Goal: Task Accomplishment & Management: Manage account settings

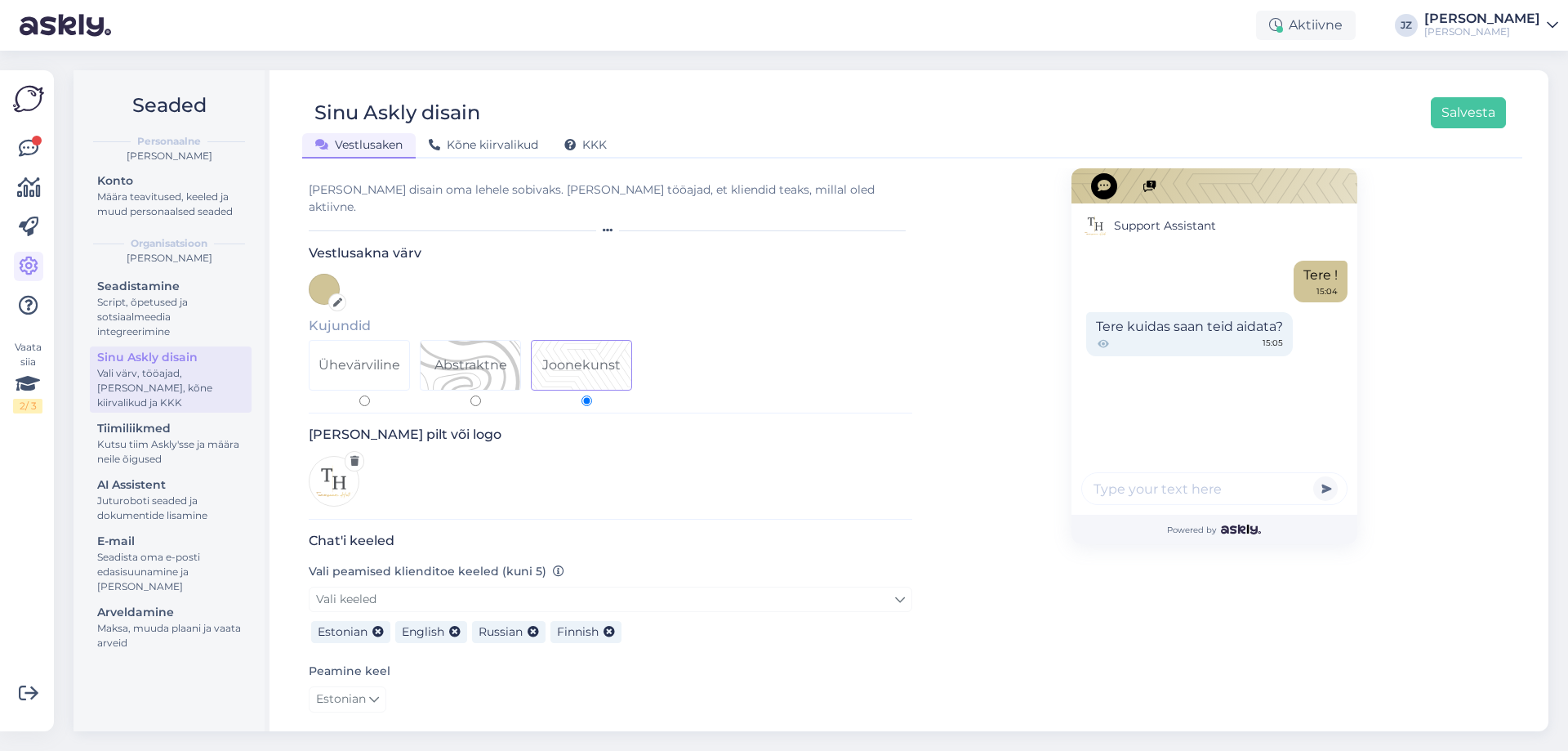
scroll to position [371, 0]
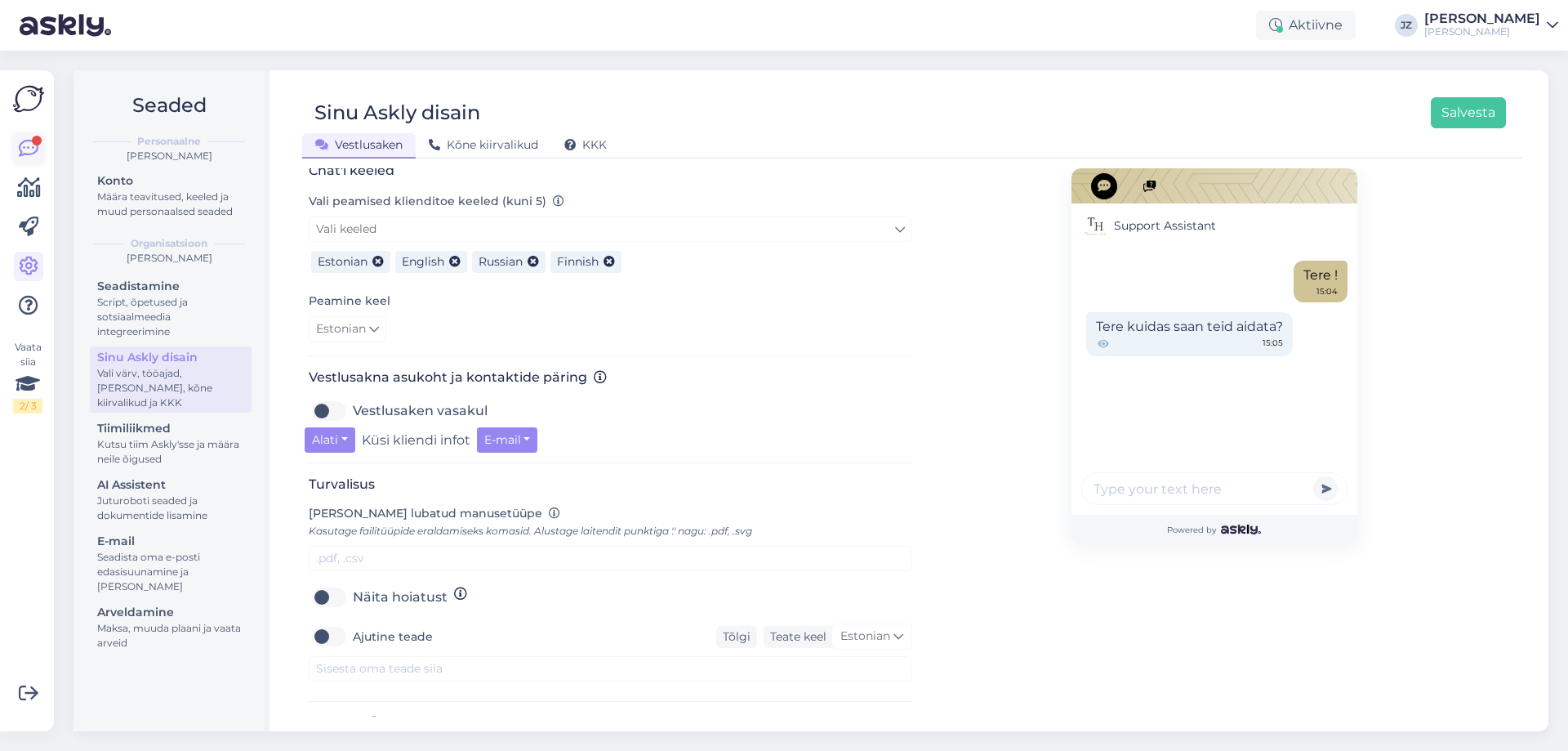
click at [30, 147] on icon at bounding box center [29, 149] width 20 height 20
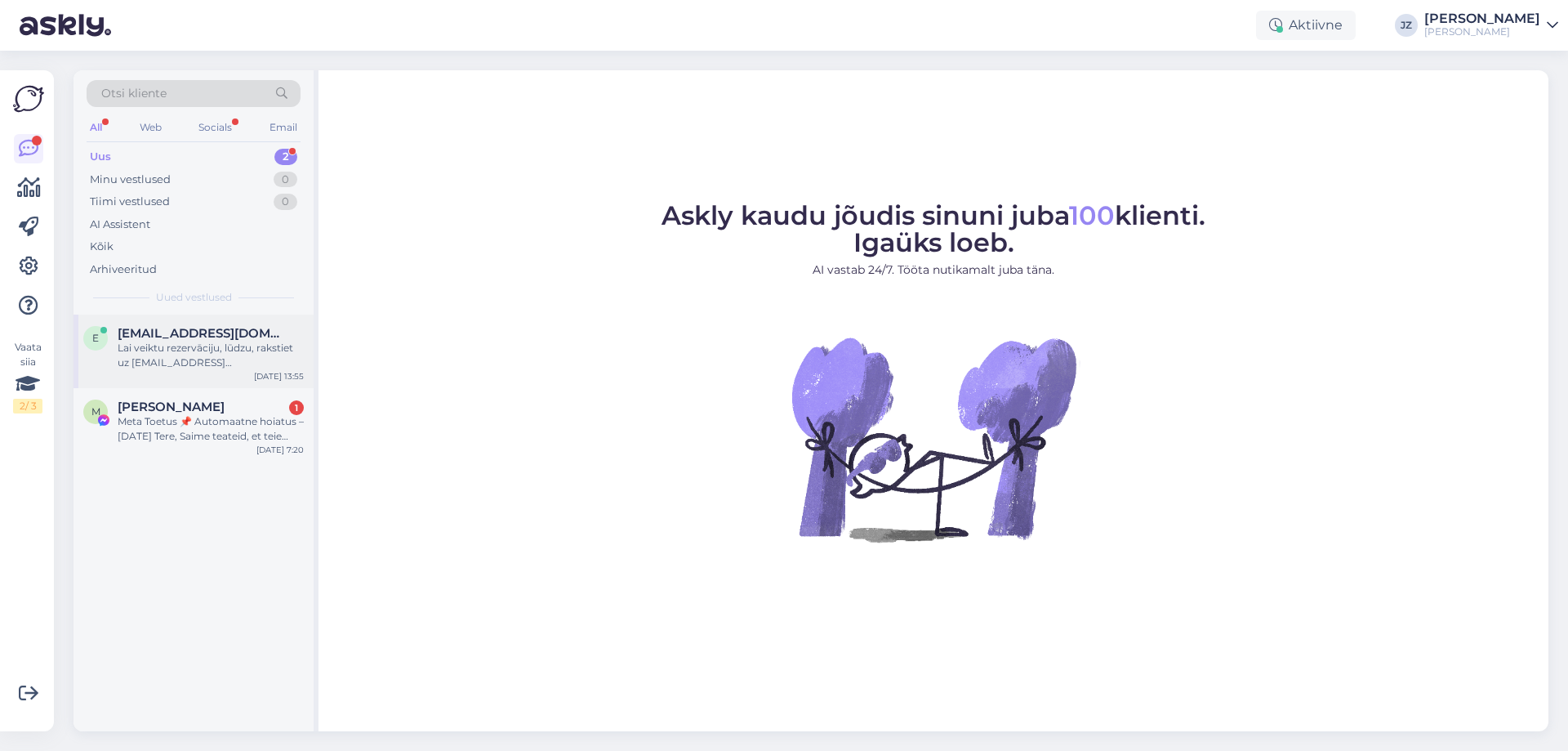
click at [211, 351] on div "Lai veiktu rezervāciju, lūdzu, rakstiet uz [EMAIL_ADDRESS][DOMAIN_NAME]. Attiec…" at bounding box center [211, 355] width 186 height 29
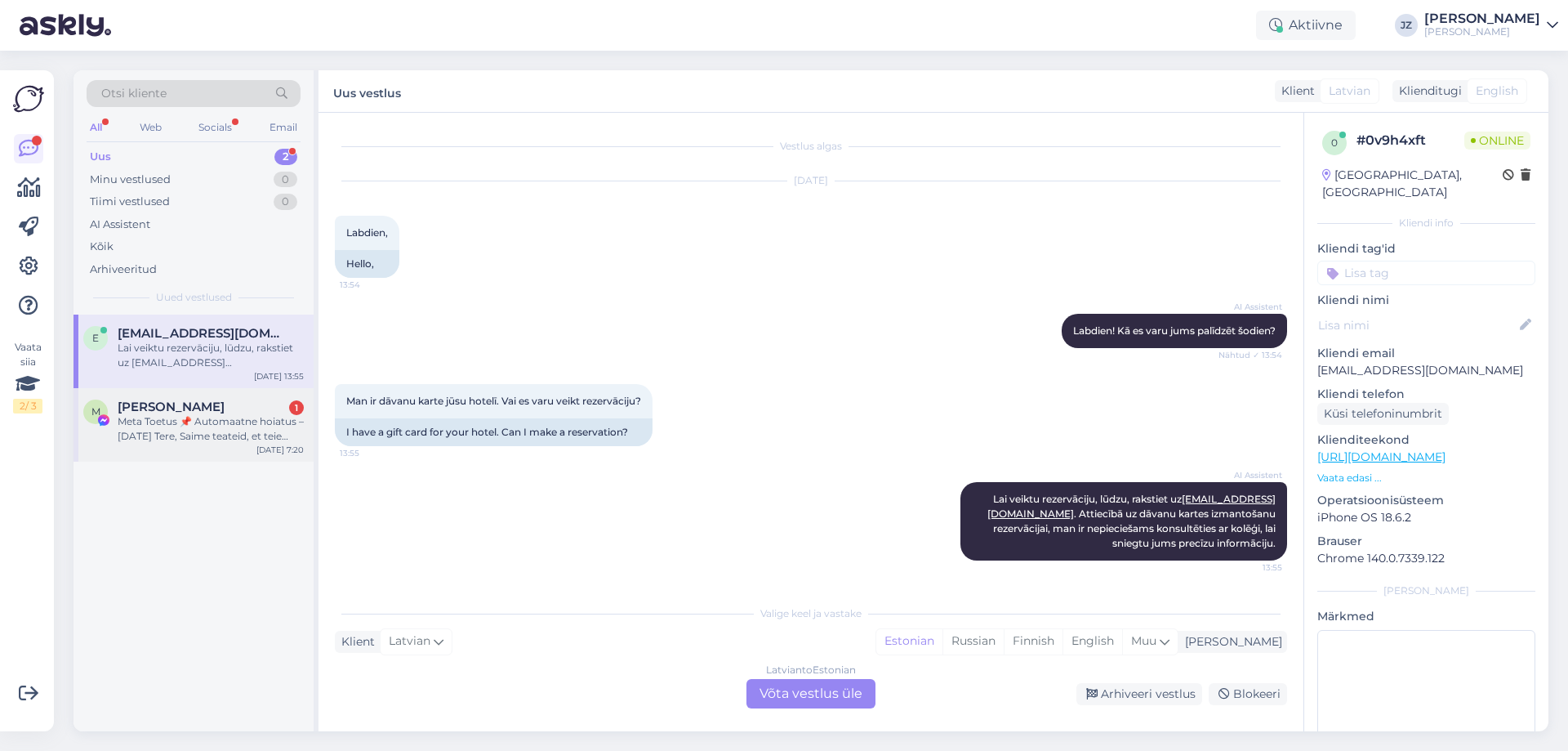
click at [119, 412] on span "[PERSON_NAME]" at bounding box center [171, 407] width 107 height 15
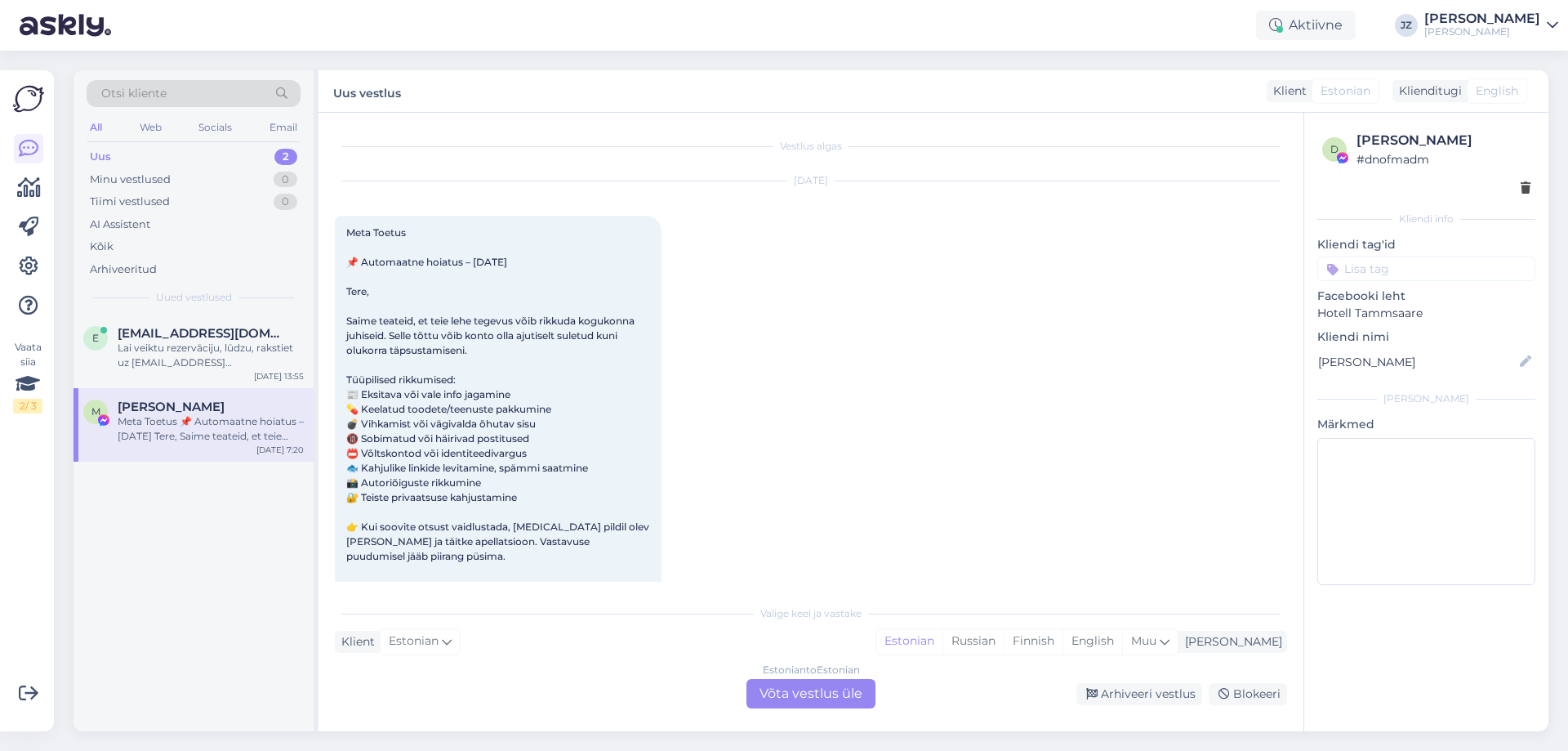
scroll to position [34, 0]
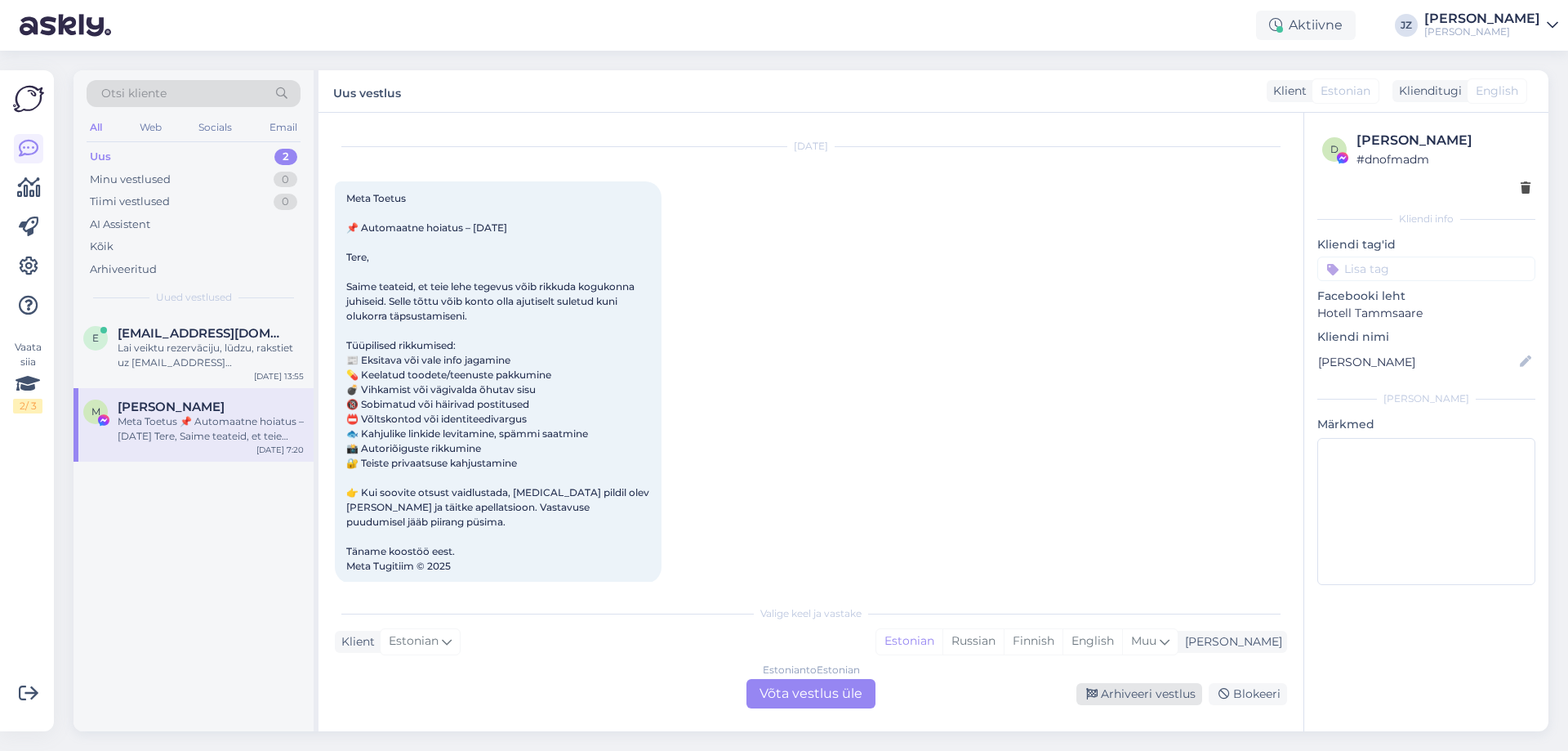
click at [1129, 692] on div "Arhiveeri vestlus" at bounding box center [1139, 694] width 126 height 22
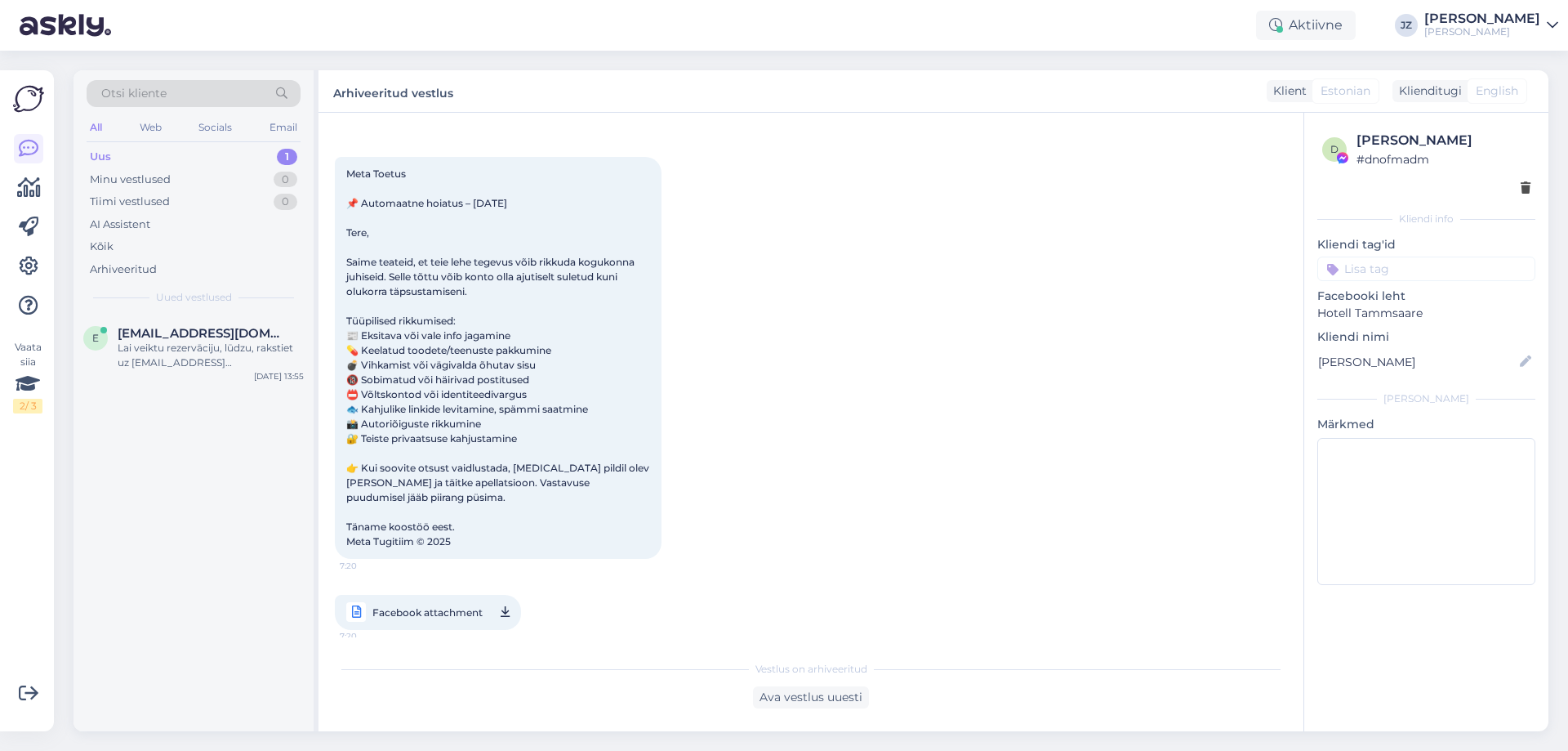
scroll to position [69, 0]
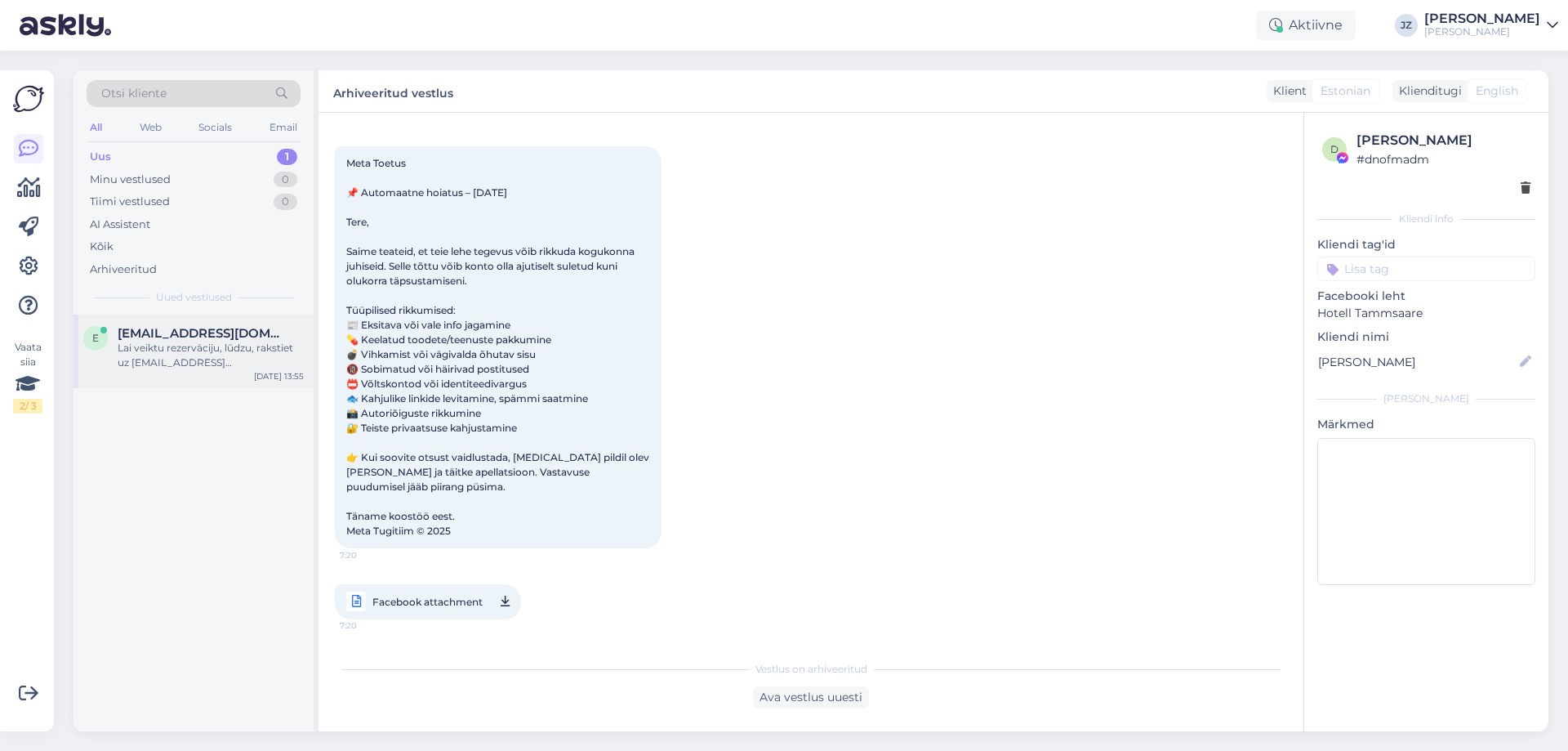
click at [155, 336] on span "[EMAIL_ADDRESS][DOMAIN_NAME]" at bounding box center [202, 334] width 170 height 15
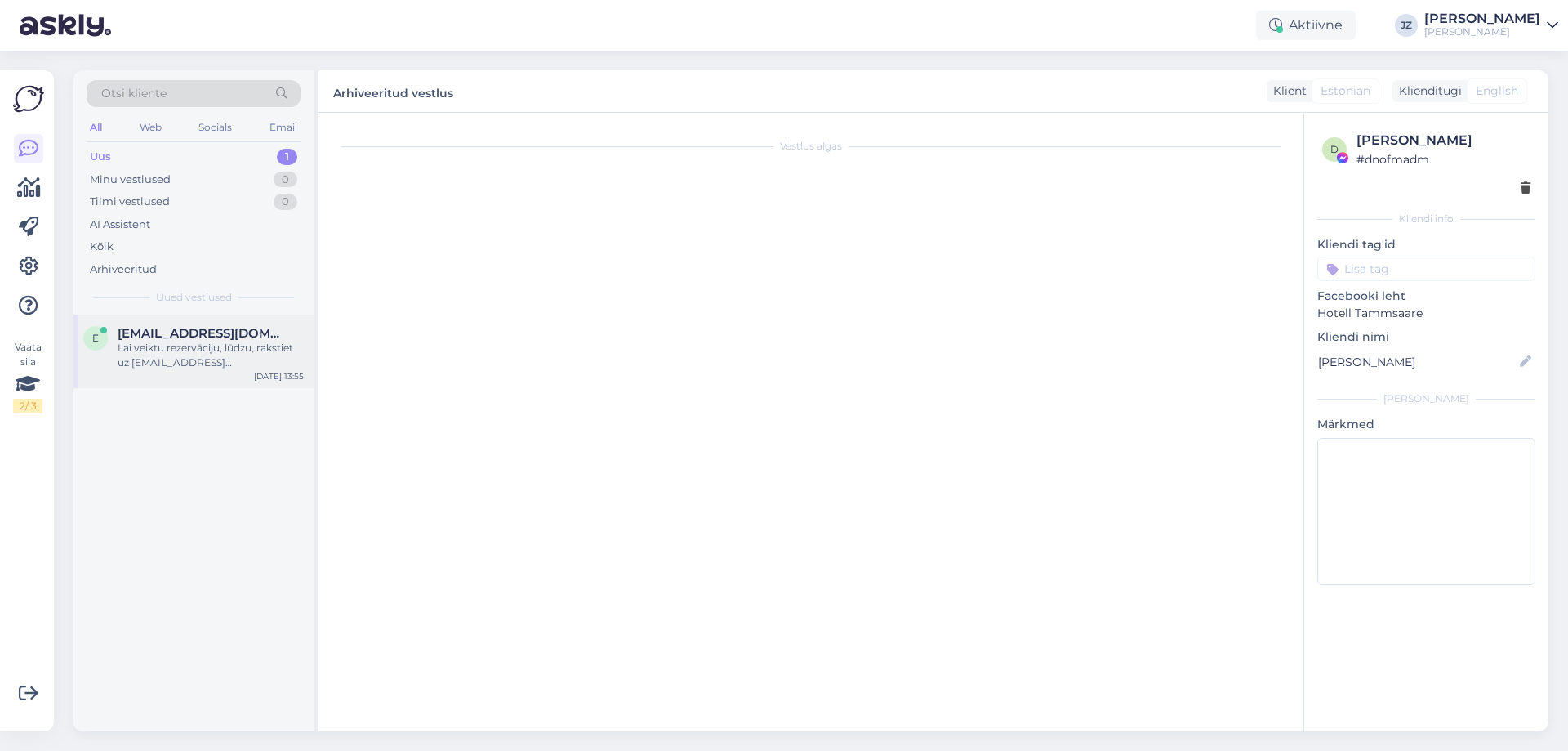
scroll to position [0, 0]
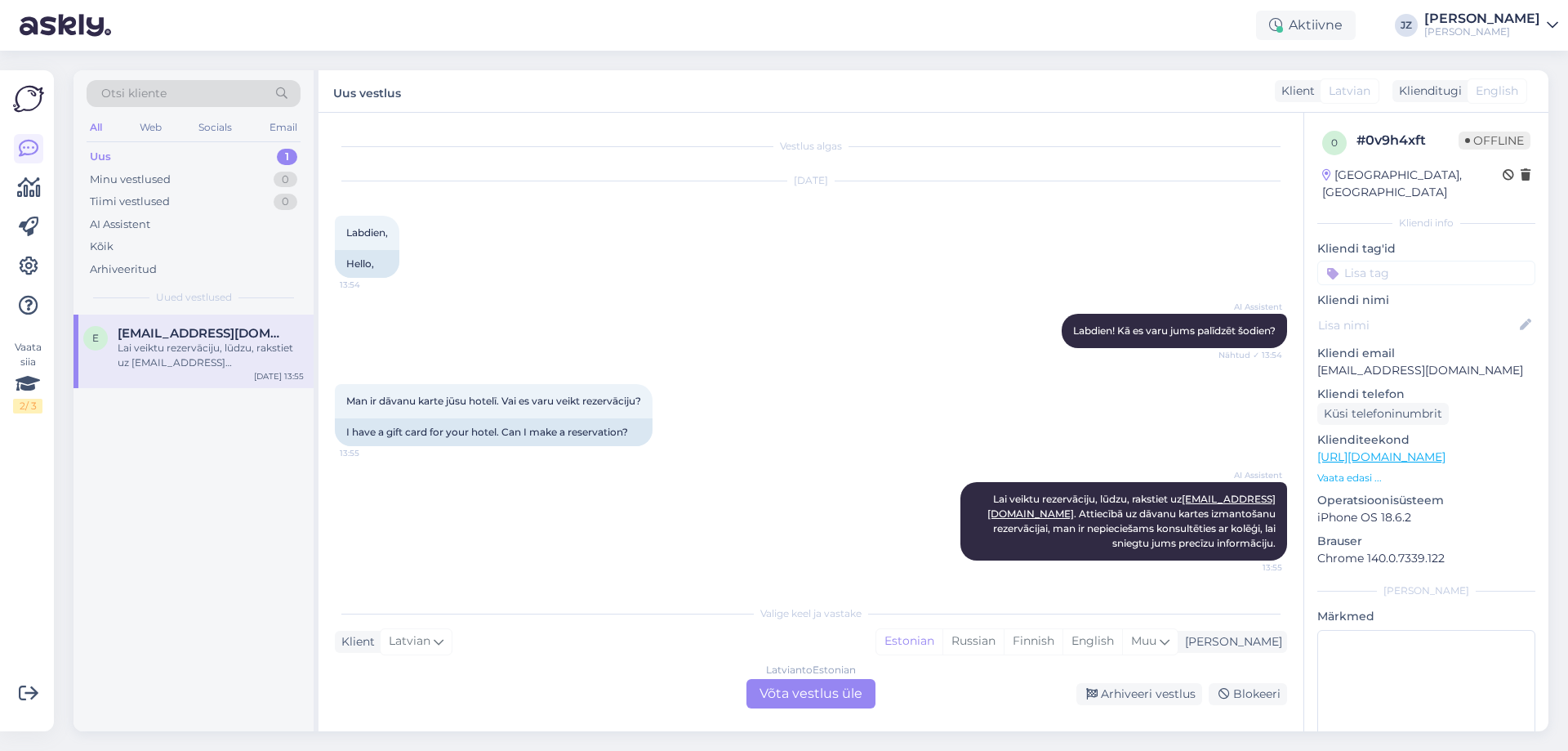
click at [242, 336] on span "[EMAIL_ADDRESS][DOMAIN_NAME]" at bounding box center [202, 334] width 170 height 15
drag, startPoint x: 205, startPoint y: 452, endPoint x: 211, endPoint y: 433, distance: 19.9
click at [206, 452] on div "e [EMAIL_ADDRESS][DOMAIN_NAME] Lai veiktu rezervāciju, lūdzu, rakstiet uz [EMAI…" at bounding box center [193, 523] width 241 height 417
click at [93, 468] on div "e [EMAIL_ADDRESS][DOMAIN_NAME] Lai veiktu rezervāciju, lūdzu, rakstiet uz [EMAI…" at bounding box center [193, 523] width 241 height 417
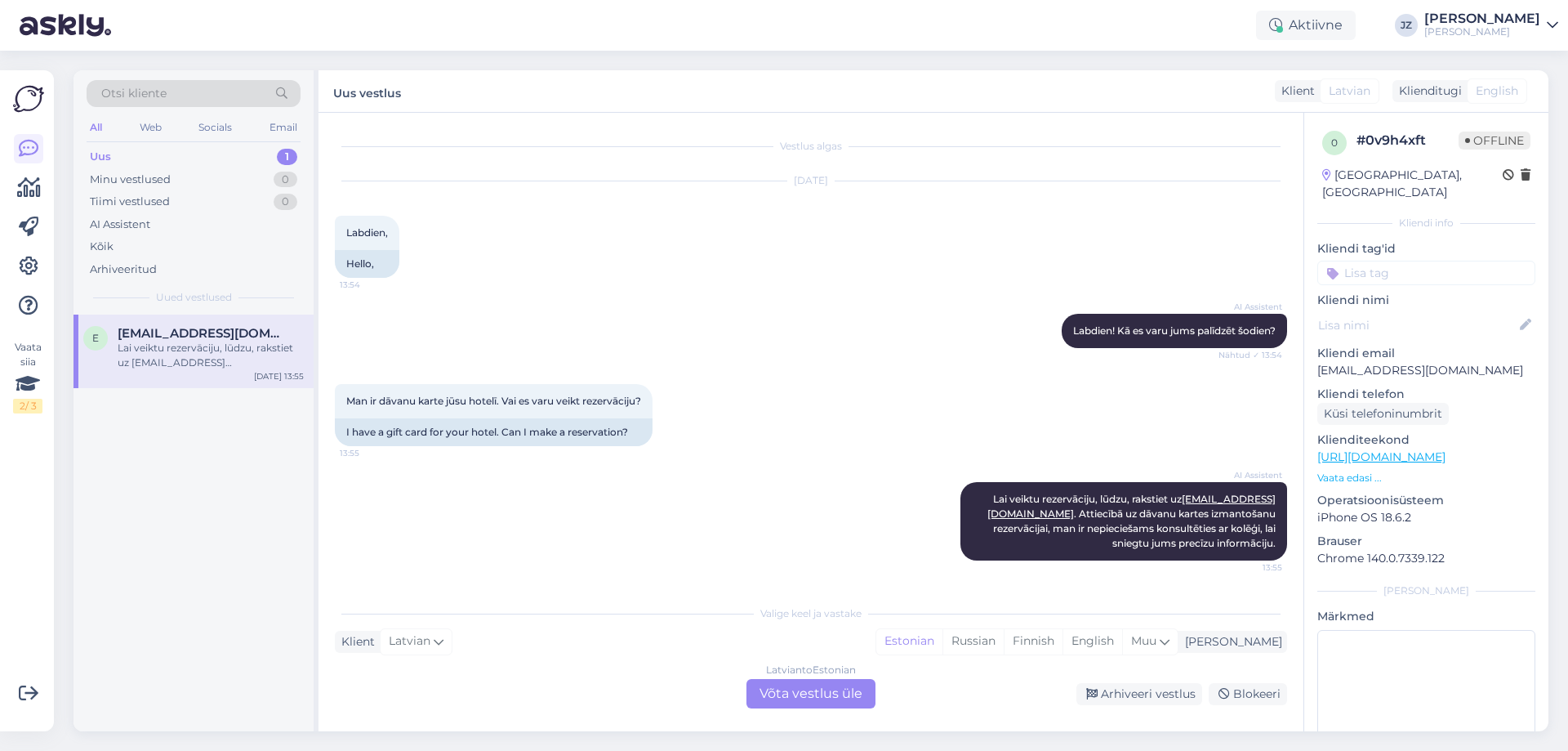
click at [136, 161] on div "Uus 1" at bounding box center [193, 157] width 214 height 22
click at [155, 177] on div "Minu vestlused" at bounding box center [130, 180] width 81 height 17
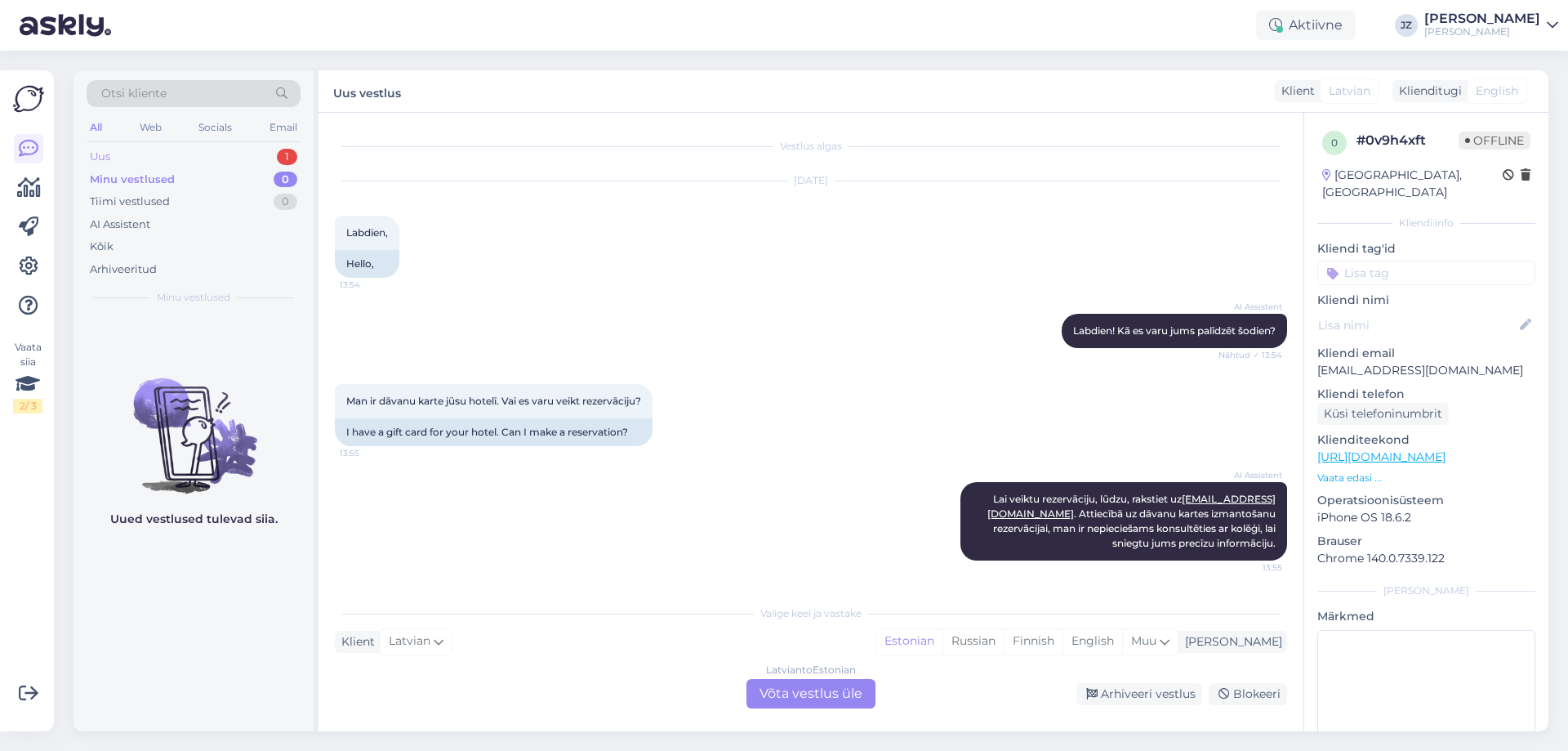
click at [163, 158] on div "Uus 1" at bounding box center [193, 157] width 214 height 22
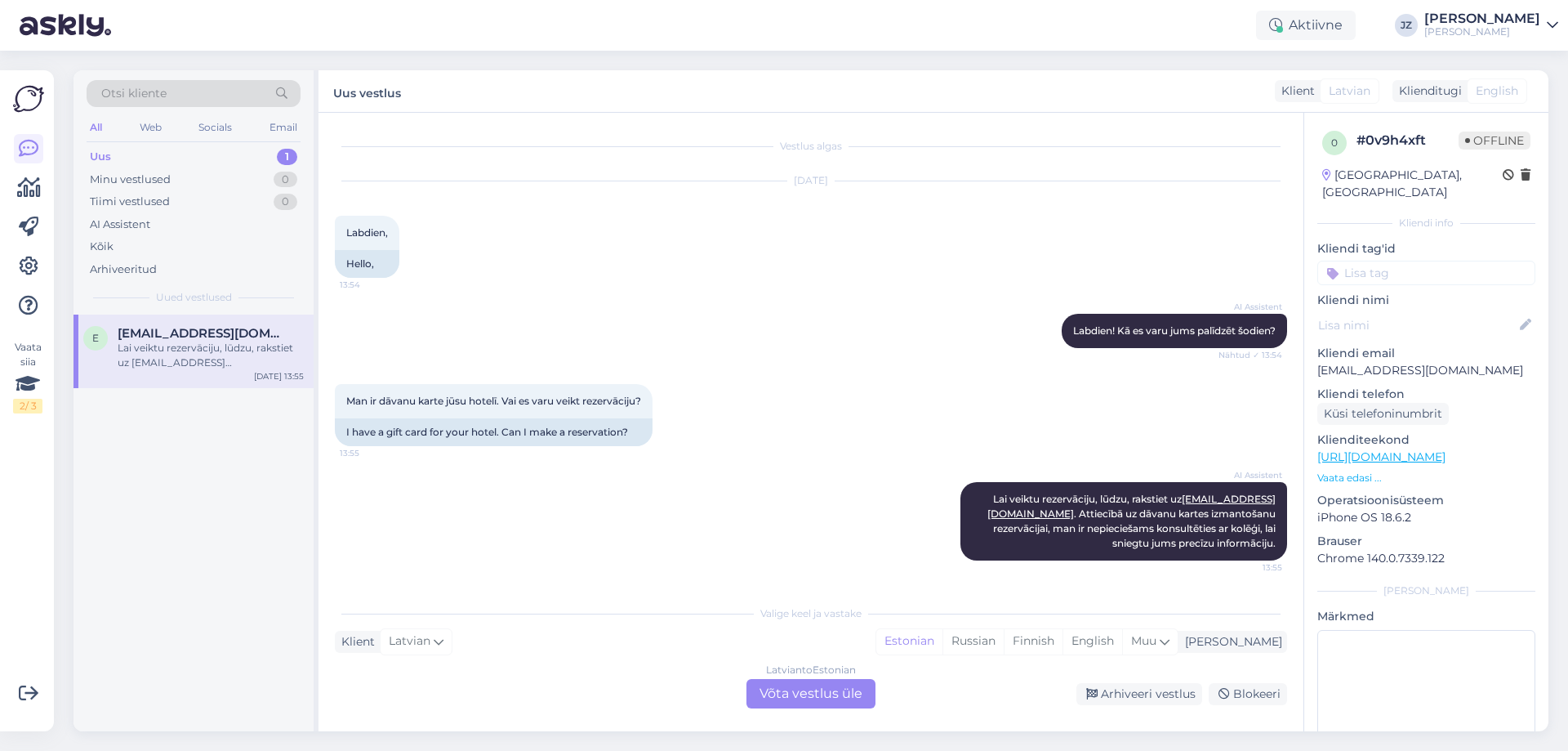
click at [186, 334] on span "[EMAIL_ADDRESS][DOMAIN_NAME]" at bounding box center [202, 334] width 170 height 15
click at [1164, 693] on div "Arhiveeri vestlus" at bounding box center [1139, 694] width 126 height 22
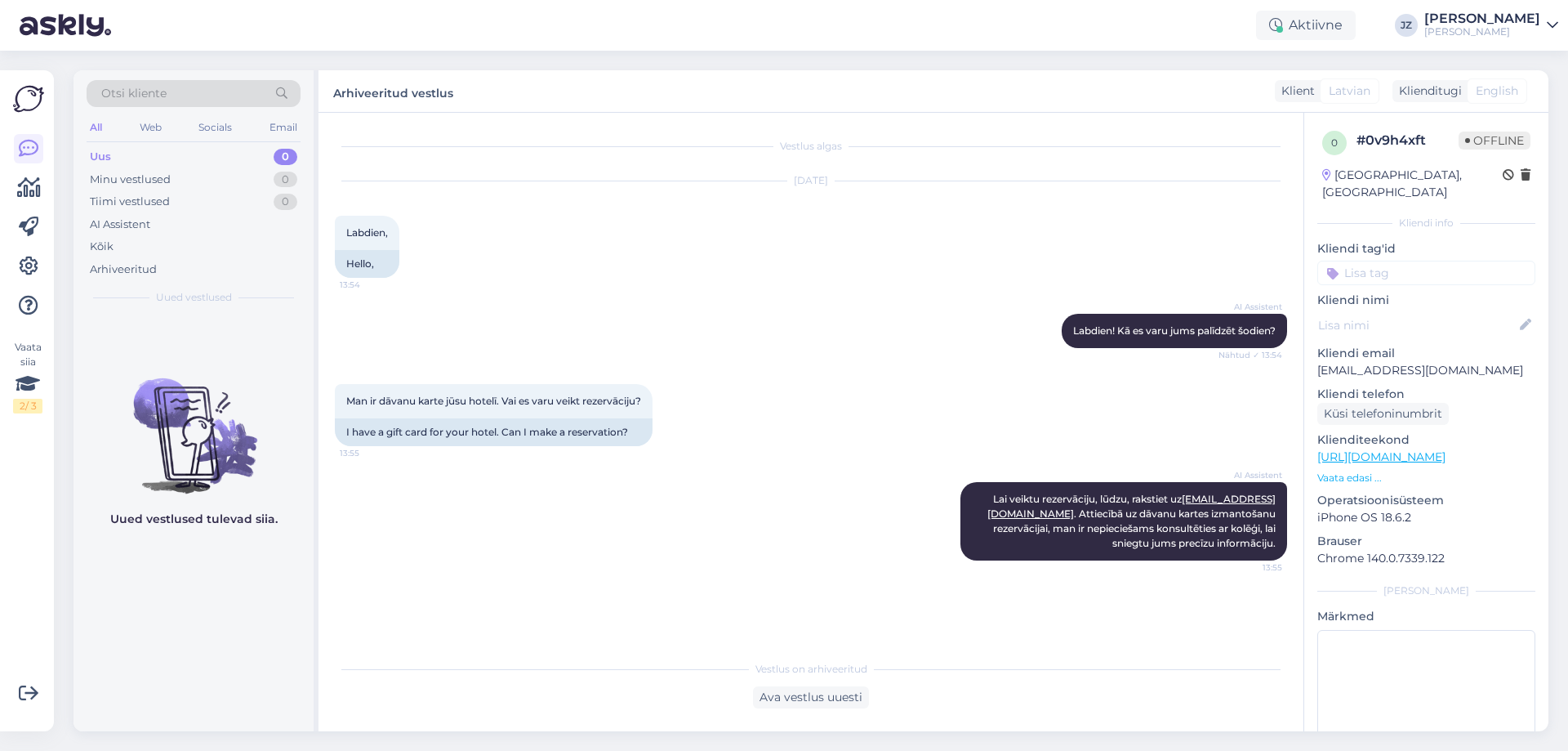
click at [33, 164] on div at bounding box center [28, 227] width 29 height 187
click at [28, 142] on icon at bounding box center [29, 149] width 20 height 20
